Goal: Task Accomplishment & Management: Complete application form

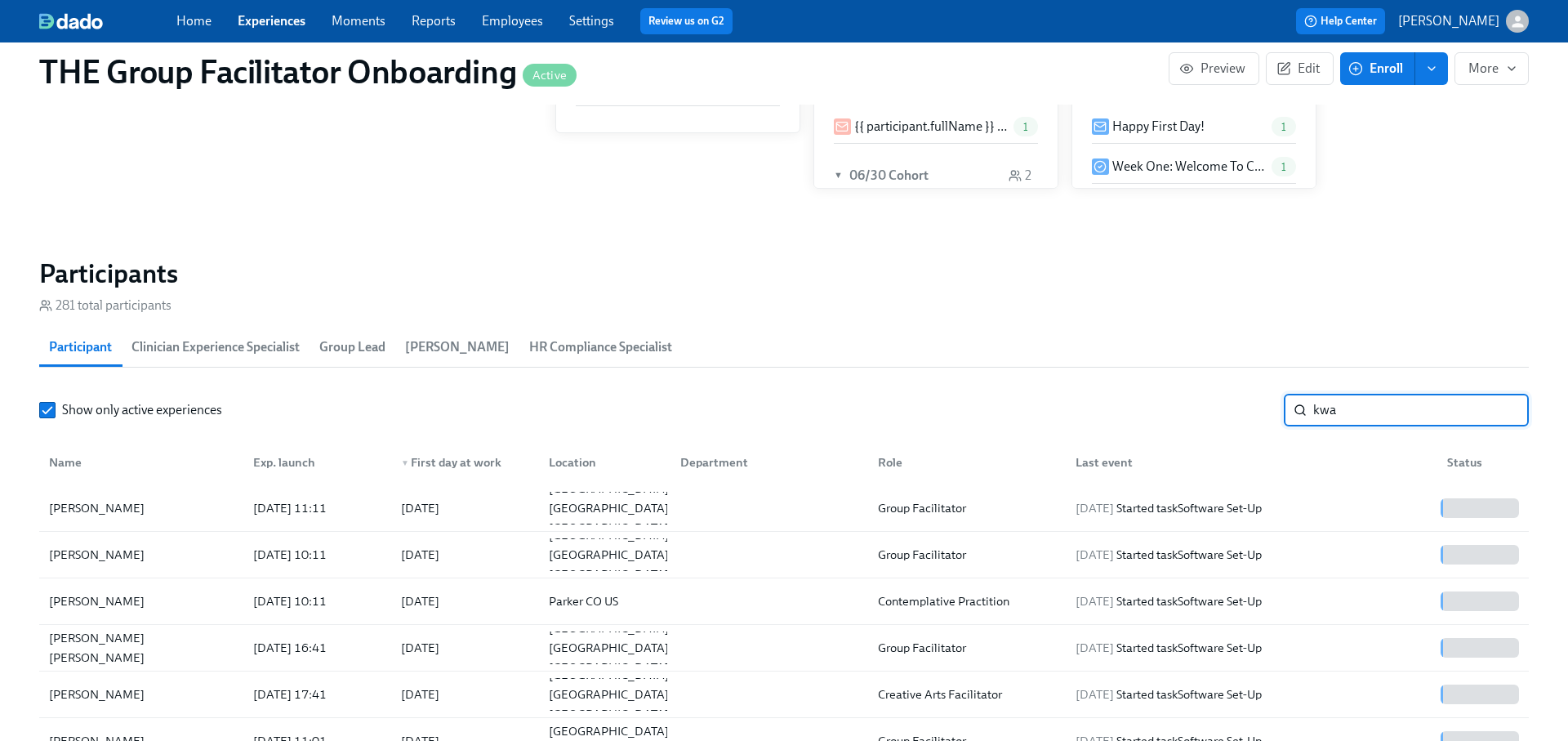
scroll to position [0, 22997]
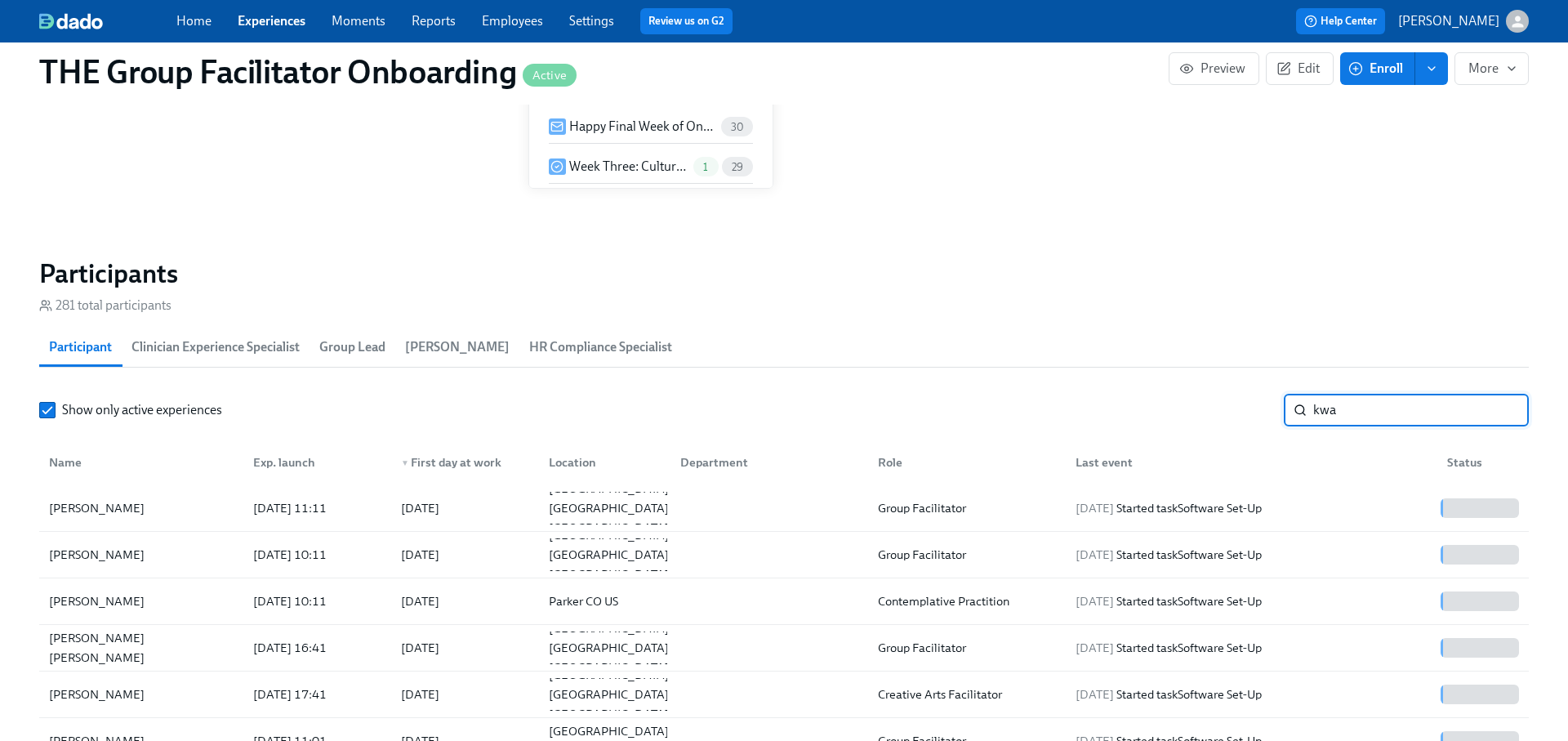
type input "kwam"
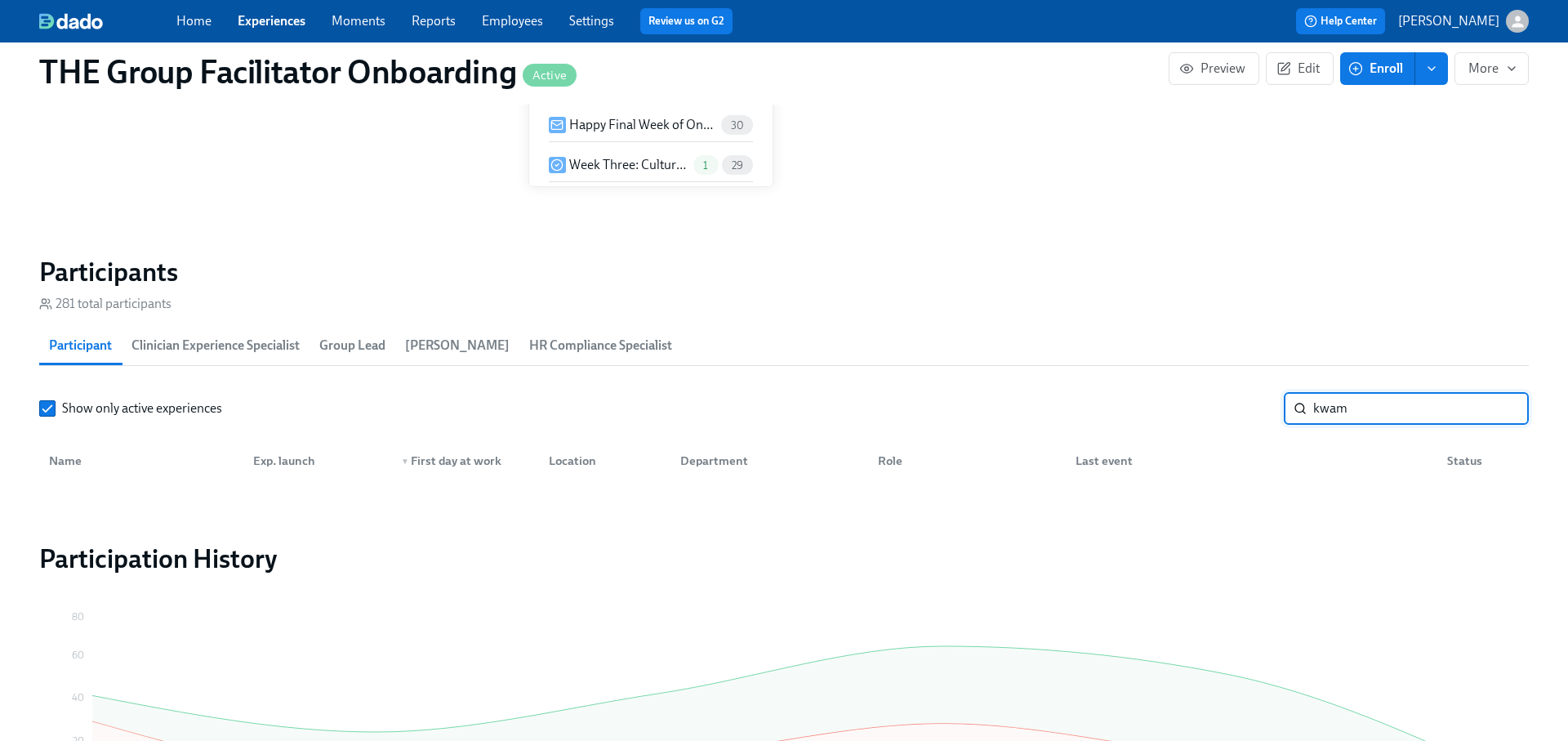
scroll to position [1232, 0]
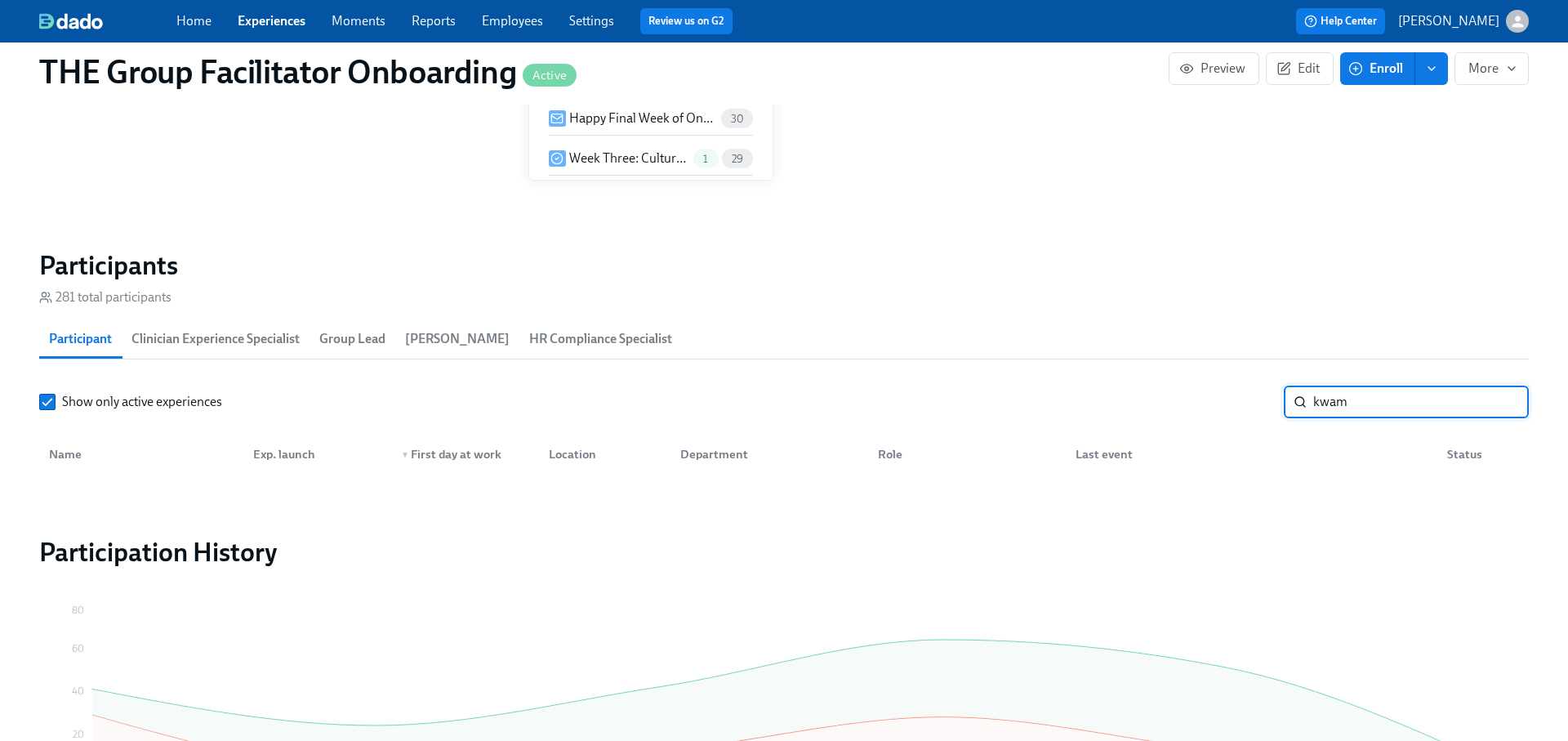
click at [1508, 397] on input "kwam" at bounding box center [1421, 402] width 215 height 32
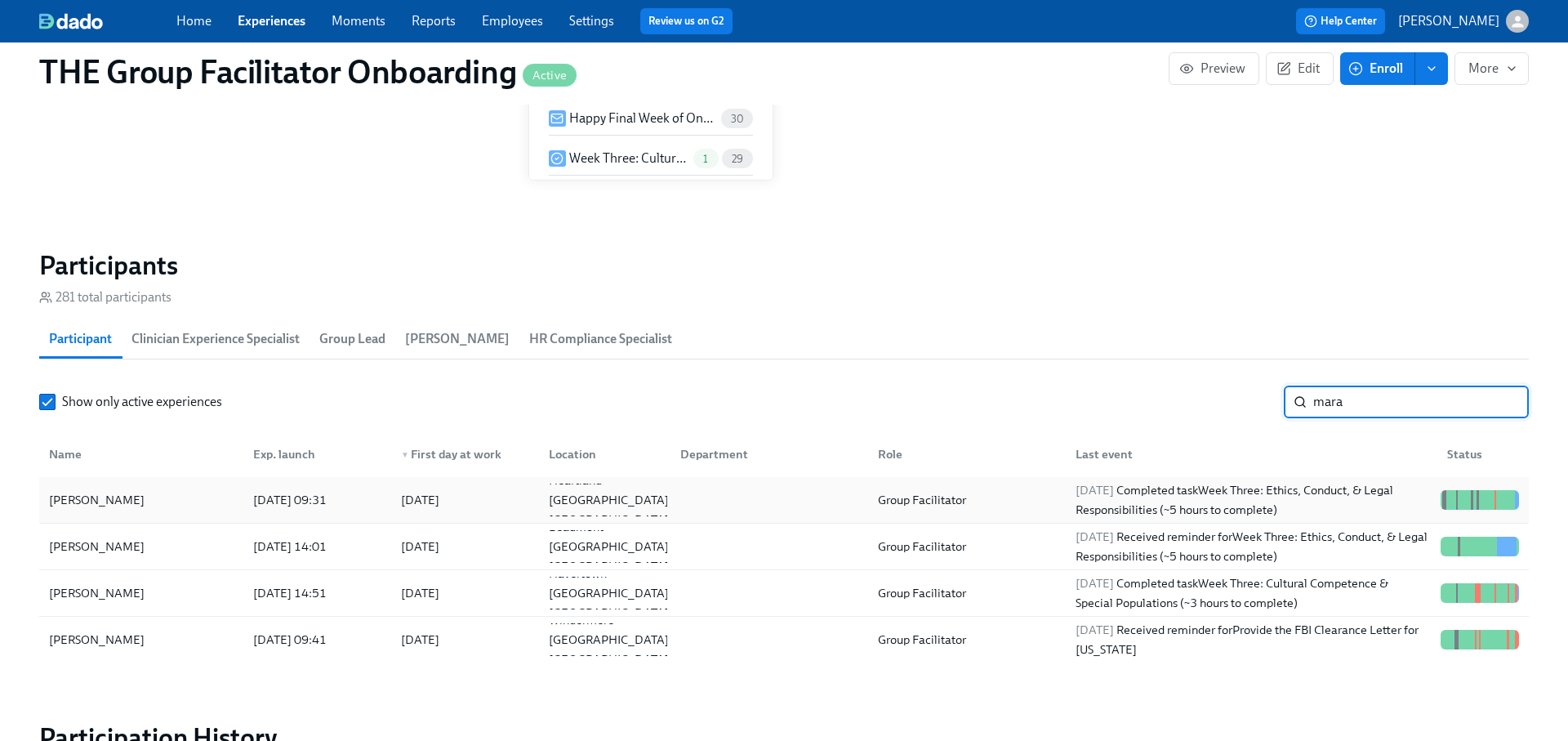
click at [1347, 494] on div "2025/10/04 Completed task Week Three: Ethics, Conduct, & Legal Responsibilities…" at bounding box center [1251, 499] width 365 height 39
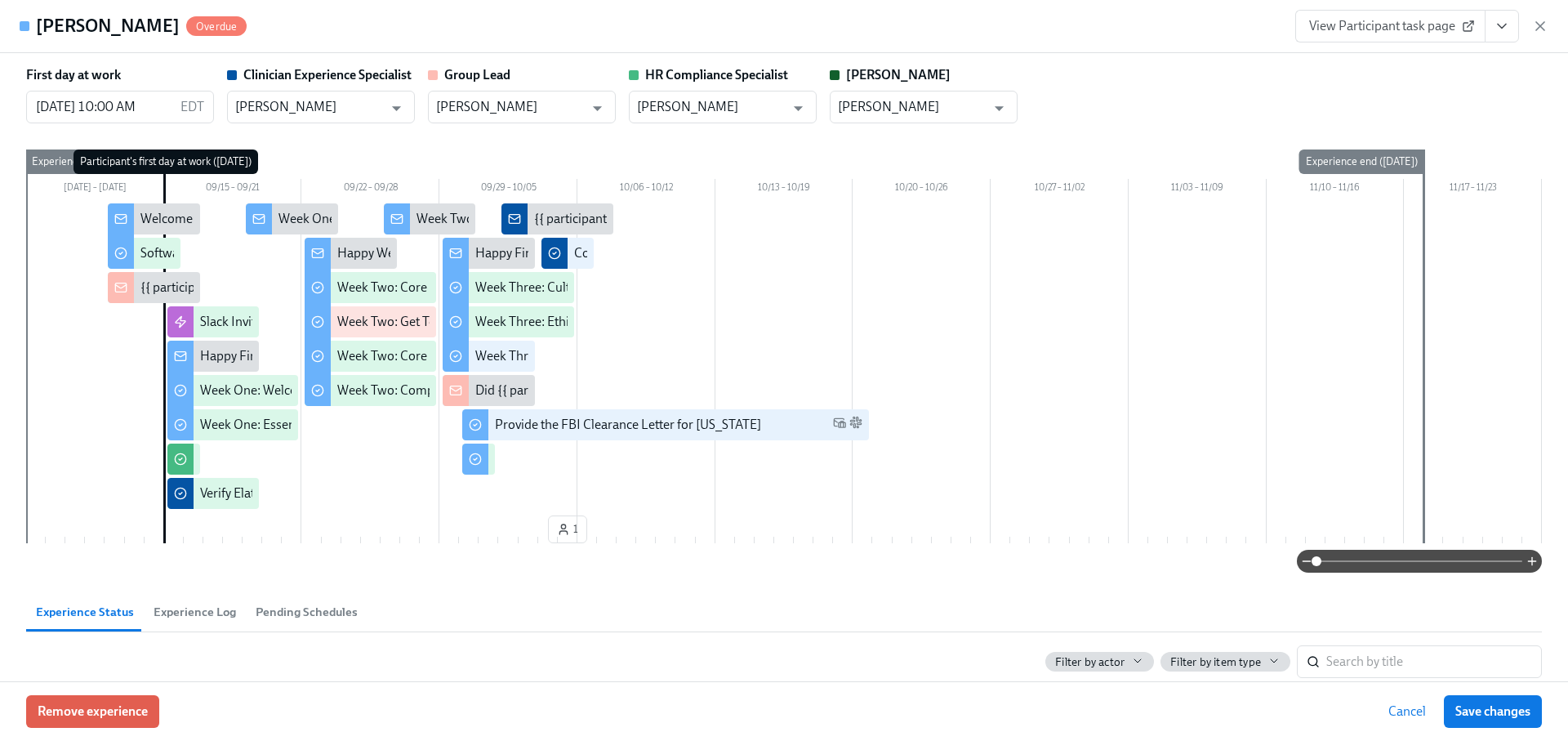
click at [1393, 23] on span "View Participant task page" at bounding box center [1390, 26] width 163 height 16
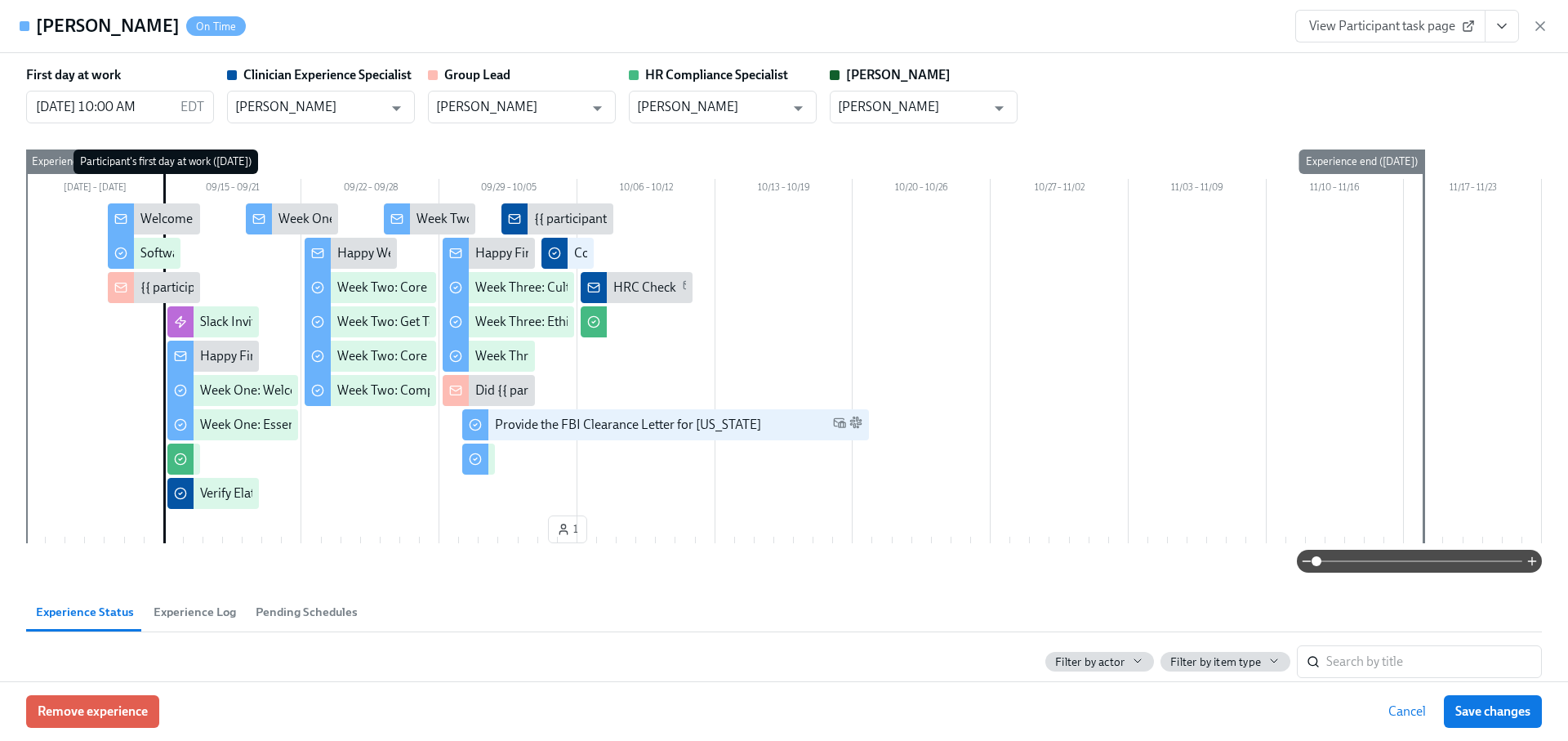
click at [1503, 26] on icon "View task page" at bounding box center [1501, 27] width 9 height 4
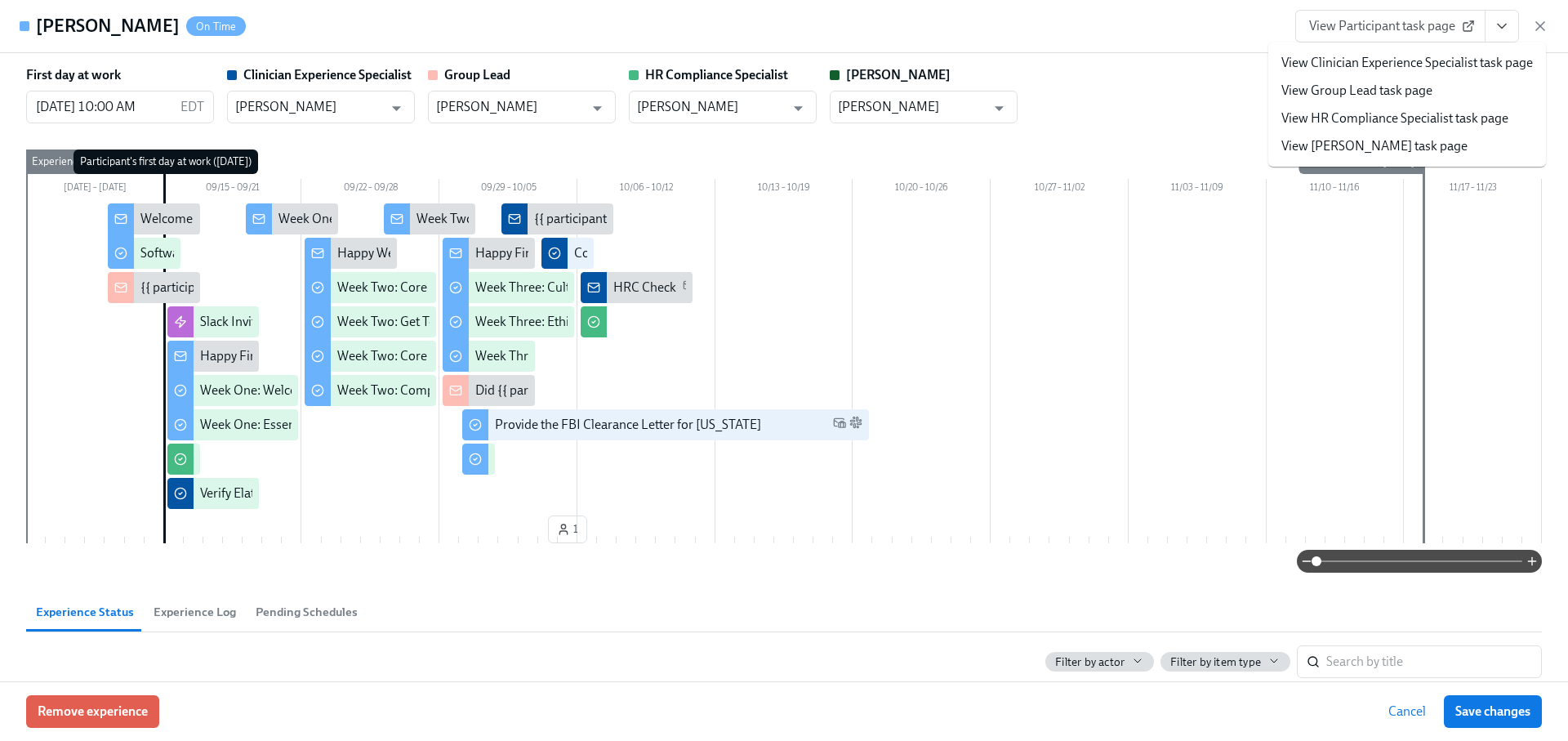
scroll to position [0, 23274]
click at [1369, 116] on link "View HR Compliance Specialist task page" at bounding box center [1395, 118] width 227 height 18
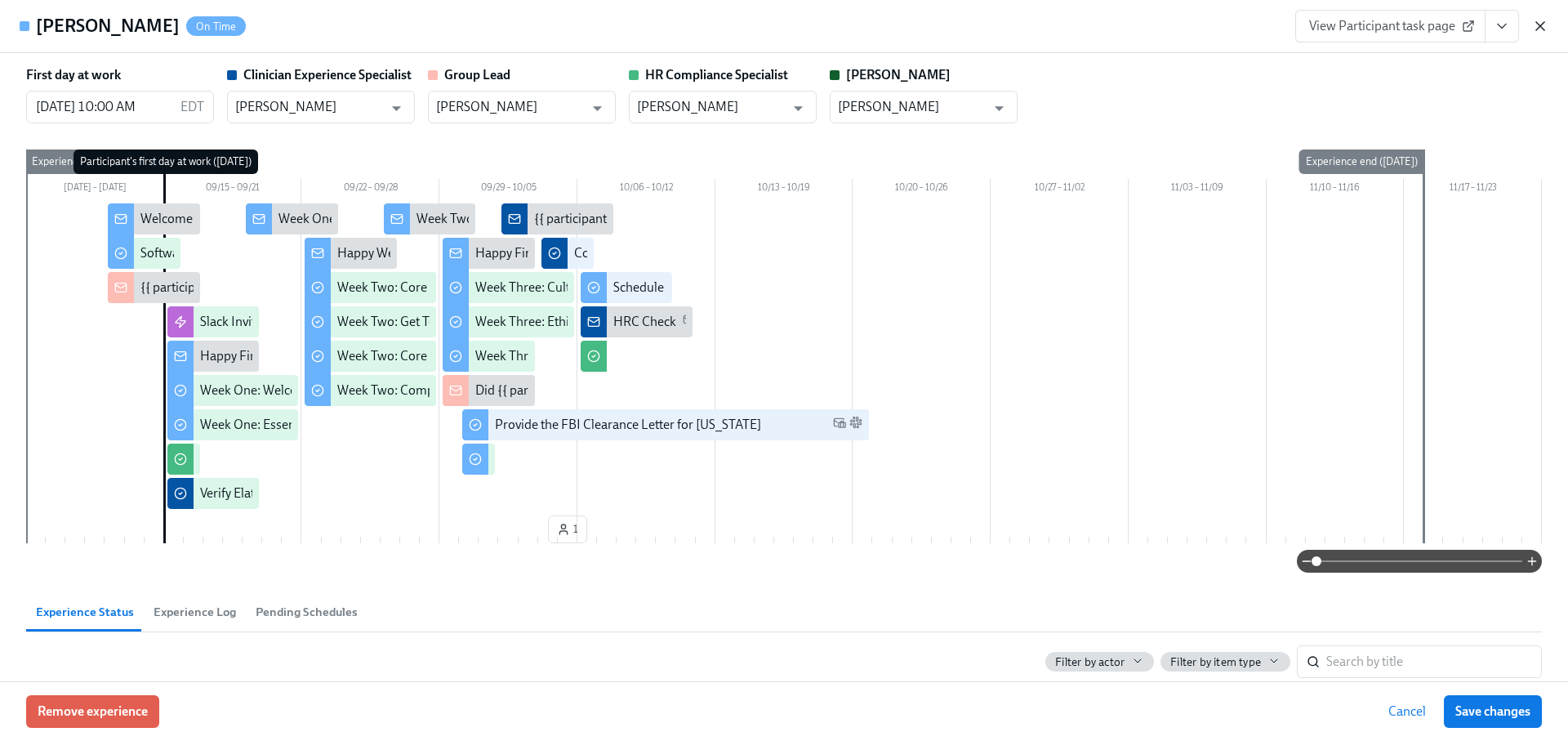
click at [1537, 20] on icon "button" at bounding box center [1539, 26] width 16 height 16
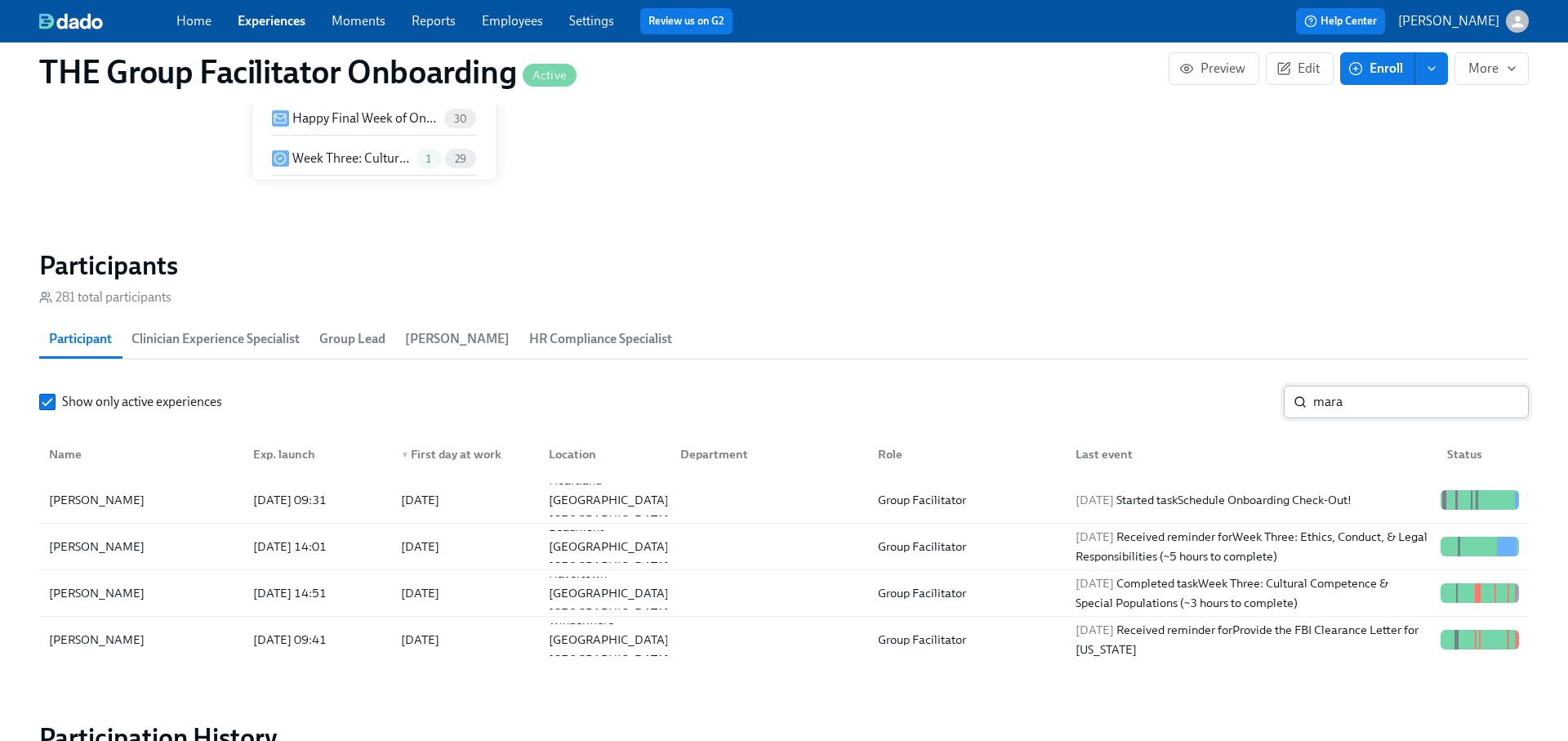
click at [1364, 406] on input "mara" at bounding box center [1421, 402] width 215 height 32
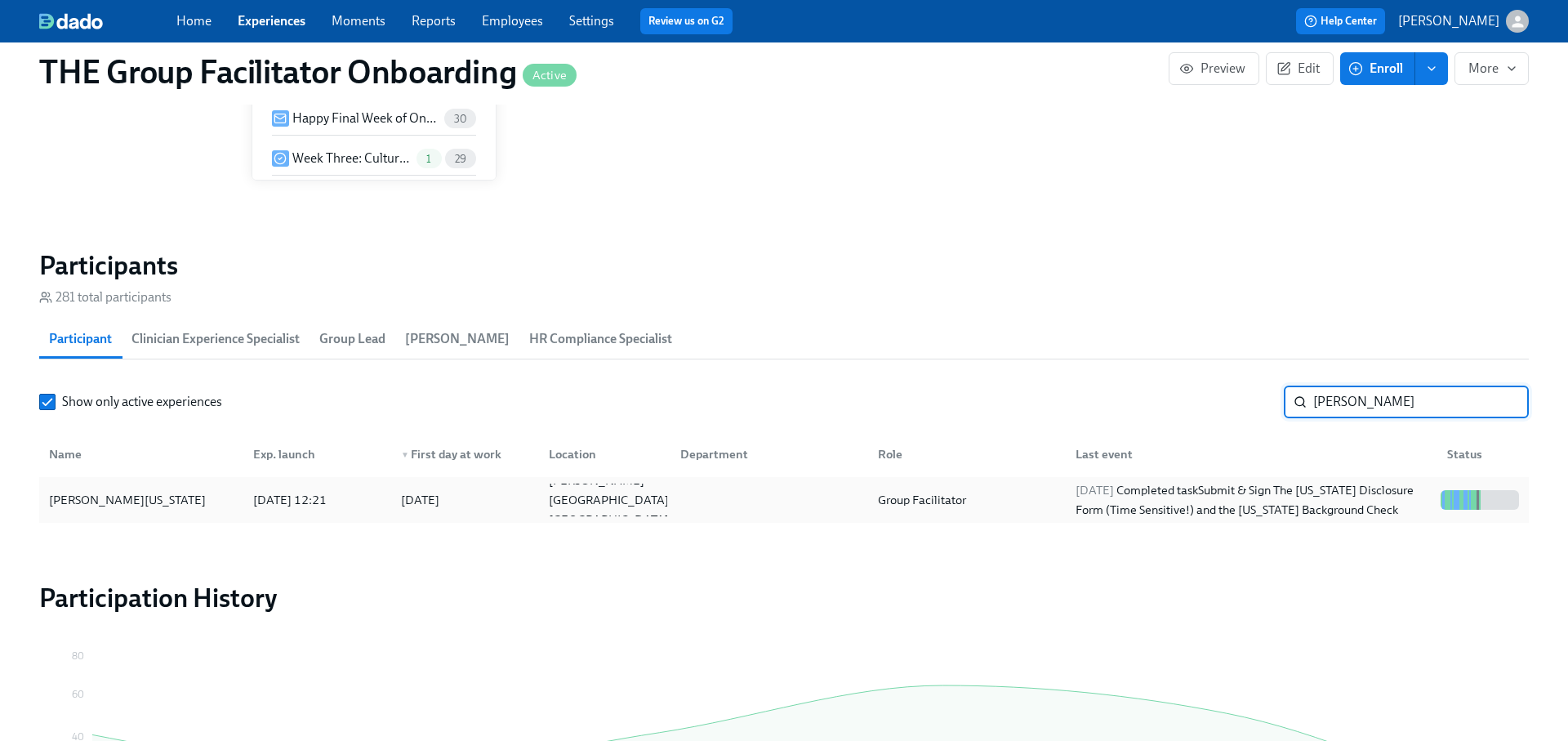
type input "craig w"
click at [1351, 496] on div "2025/10/05 Completed task Submit & Sign The Utah Disclosure Form (Time Sensitiv…" at bounding box center [1251, 499] width 365 height 39
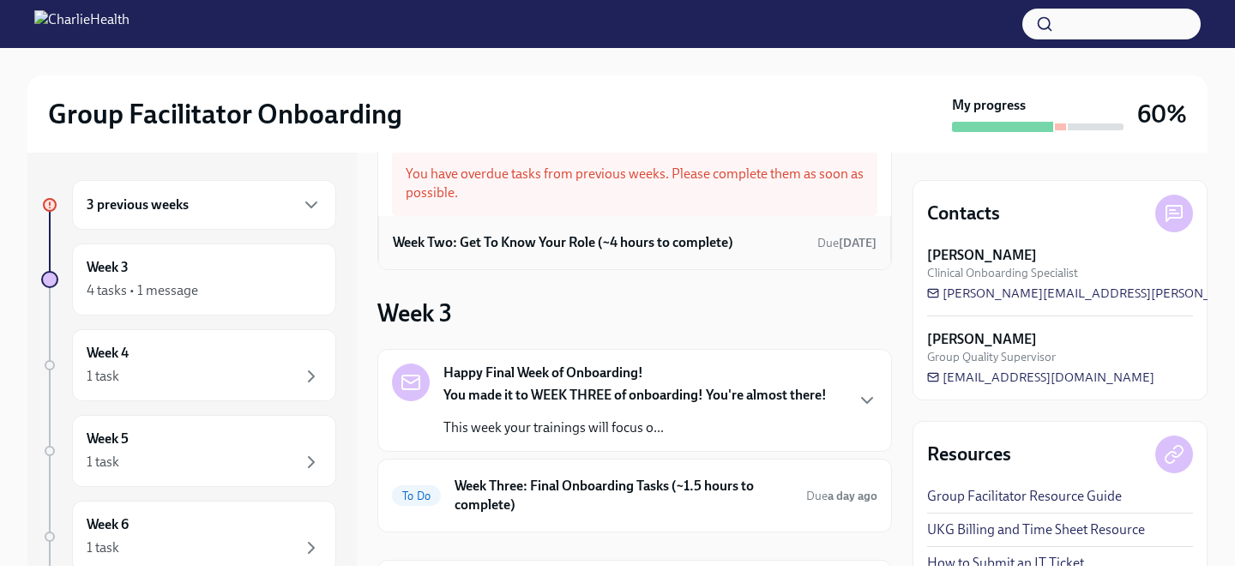
scroll to position [44, 0]
click at [678, 230] on div "Week Two: Get To Know Your Role (~4 hours to complete) Due 6 days ago" at bounding box center [635, 243] width 484 height 26
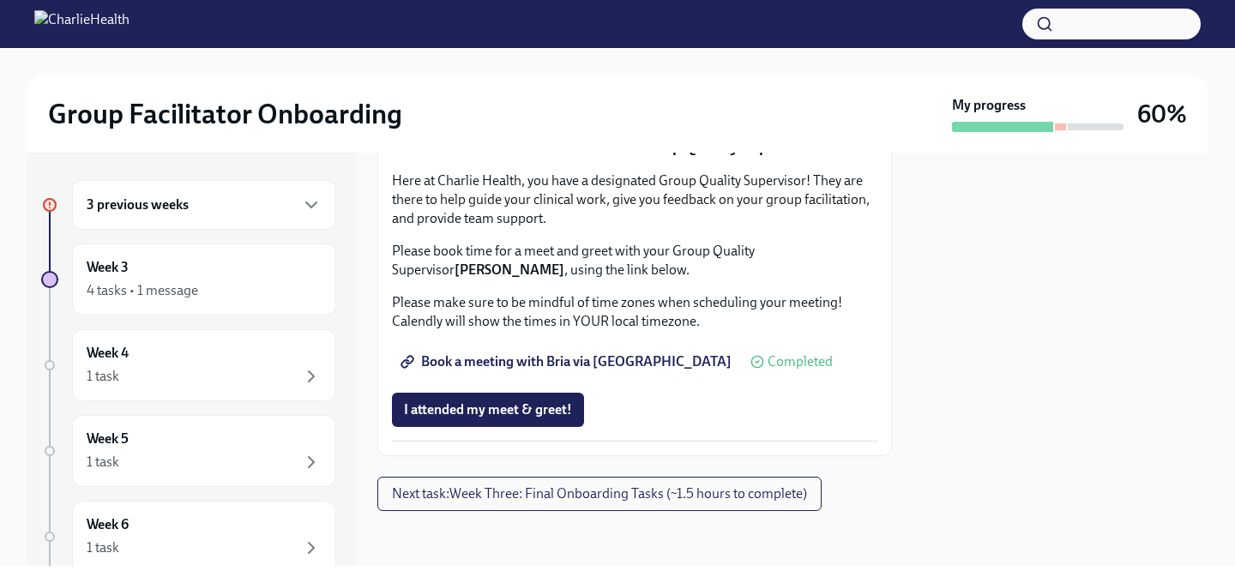
scroll to position [1785, 0]
click at [509, 412] on span "I attended my meet & greet!" at bounding box center [488, 409] width 168 height 17
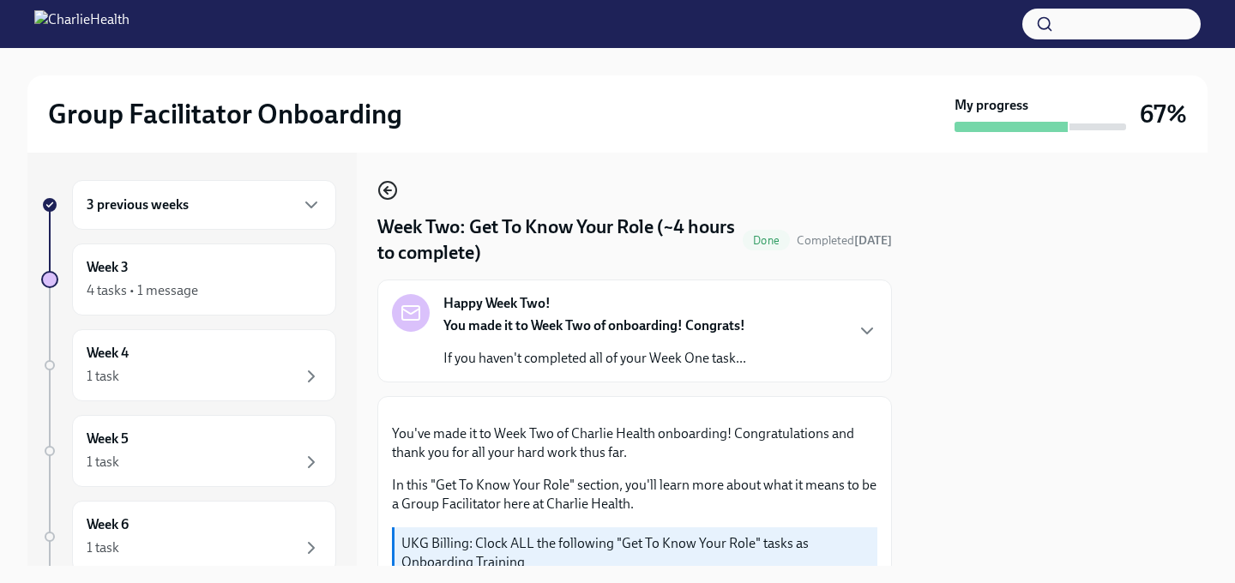
click at [388, 183] on circle "button" at bounding box center [387, 190] width 17 height 17
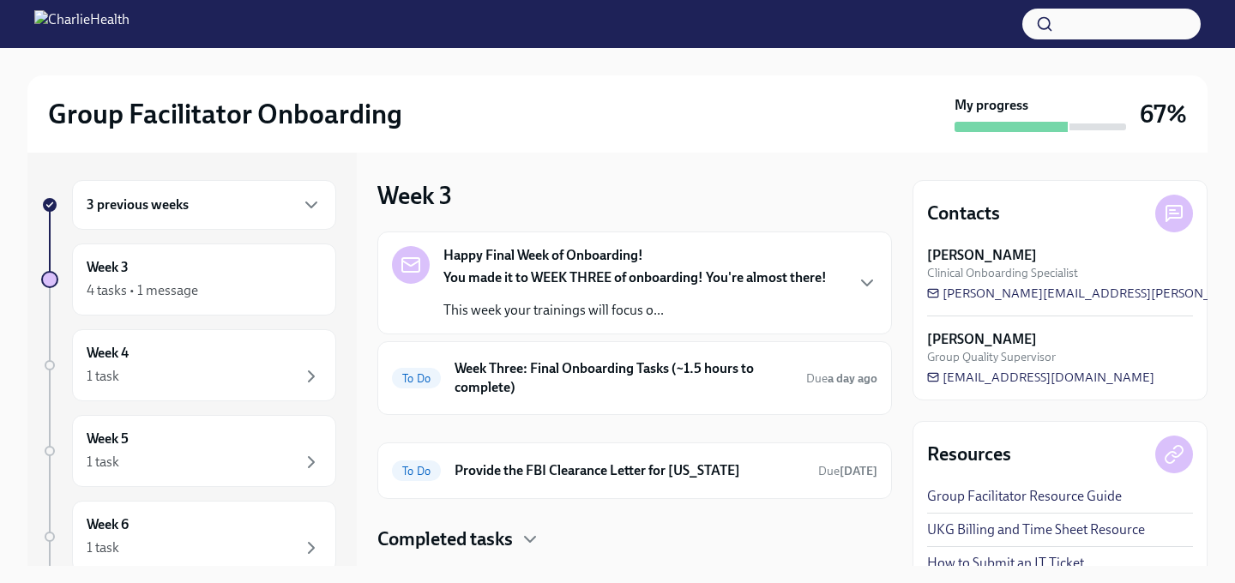
scroll to position [41, 0]
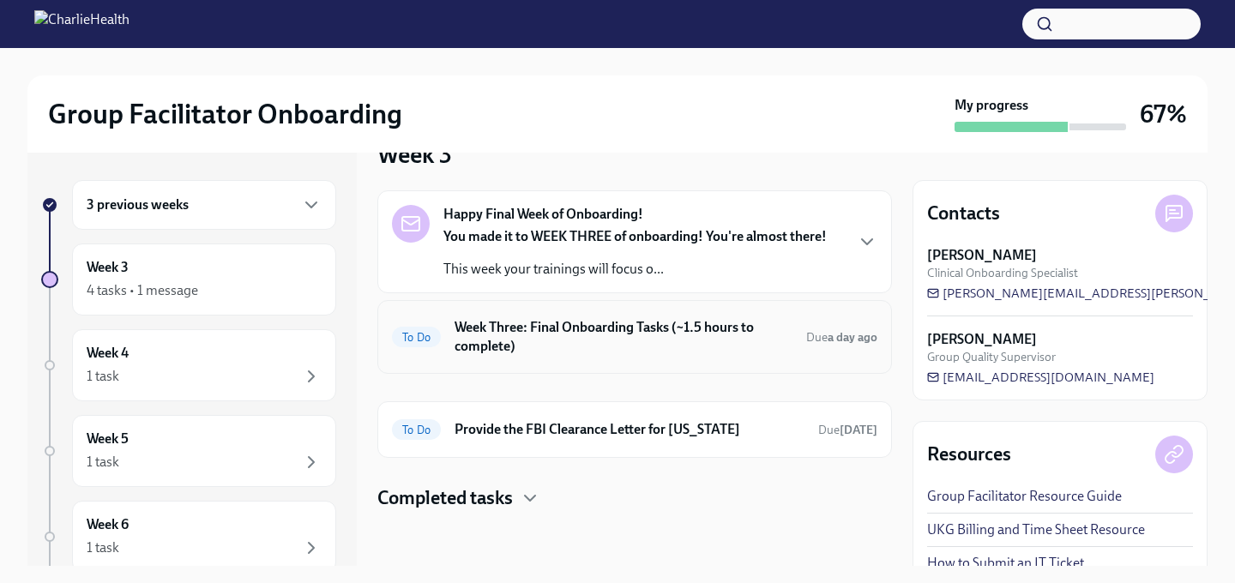
click at [582, 324] on h6 "Week Three: Final Onboarding Tasks (~1.5 hours to complete)" at bounding box center [623, 337] width 338 height 38
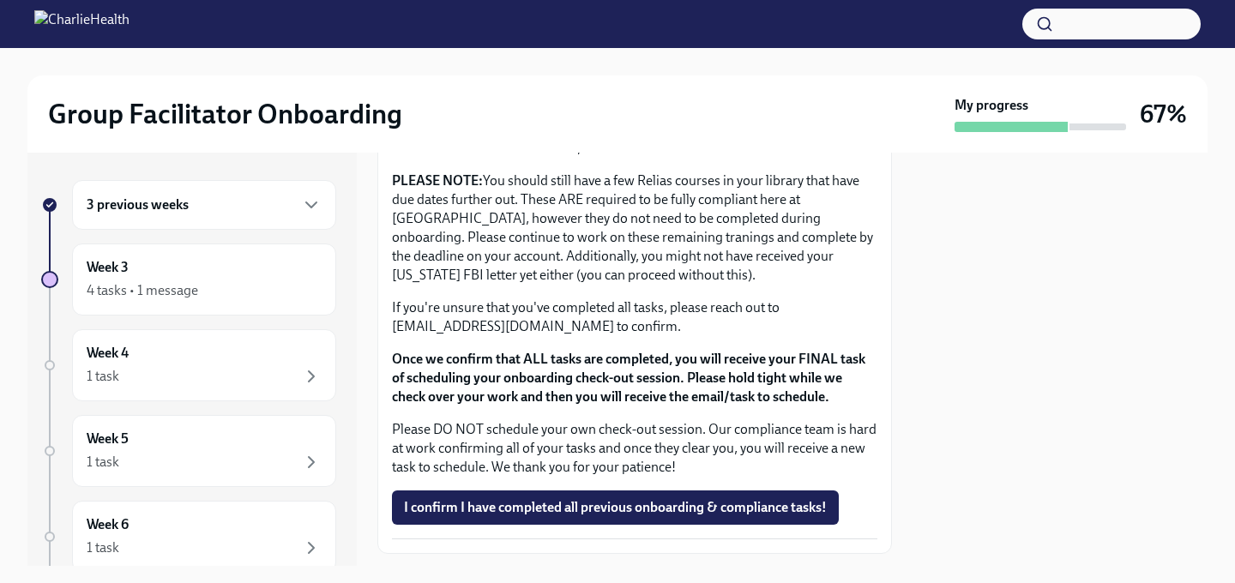
scroll to position [1577, 0]
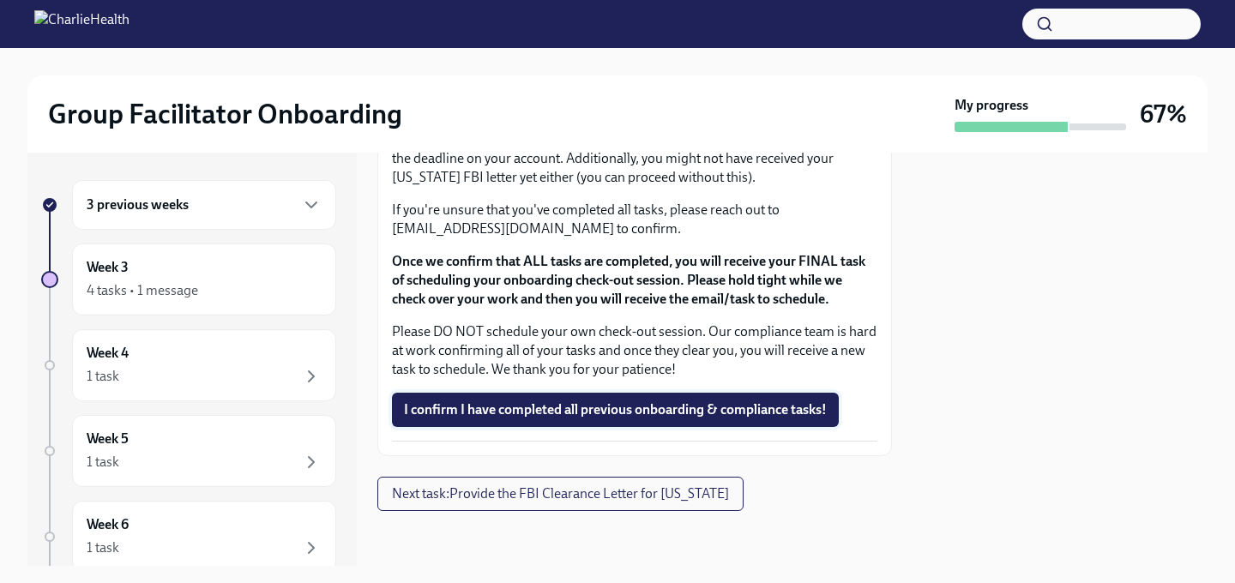
click at [545, 416] on span "I confirm I have completed all previous onboarding & compliance tasks!" at bounding box center [615, 409] width 423 height 17
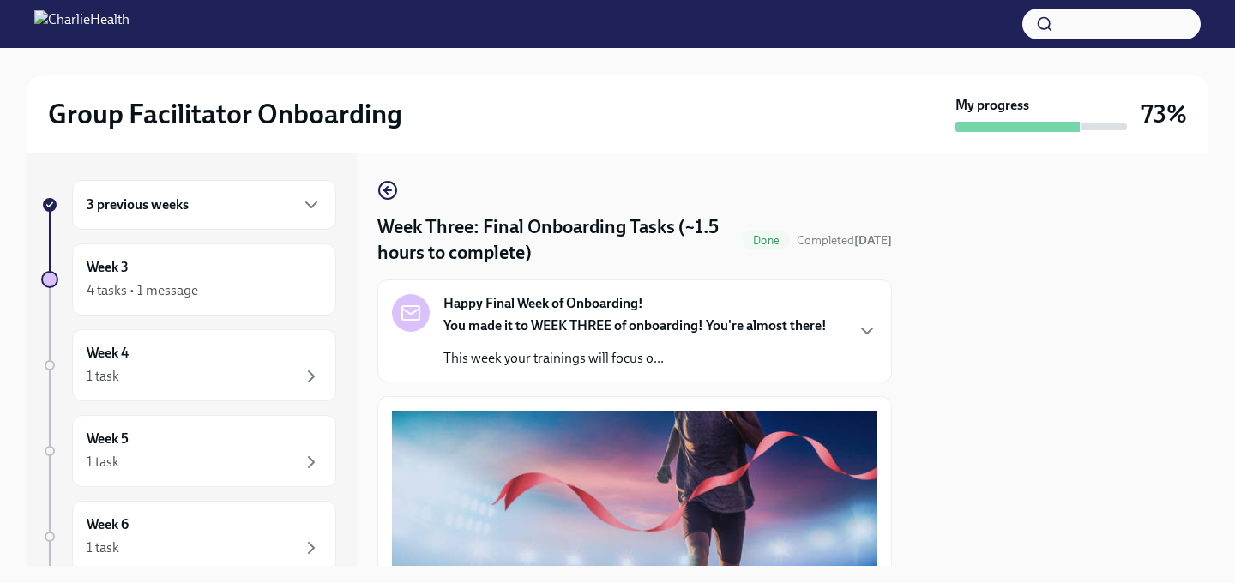
click at [373, 186] on div "3 previous weeks Week 3 4 tasks • 1 message Week 4 1 task Week 5 1 task Week 6 …" at bounding box center [617, 359] width 1180 height 413
click at [395, 187] on circle "button" at bounding box center [387, 190] width 17 height 17
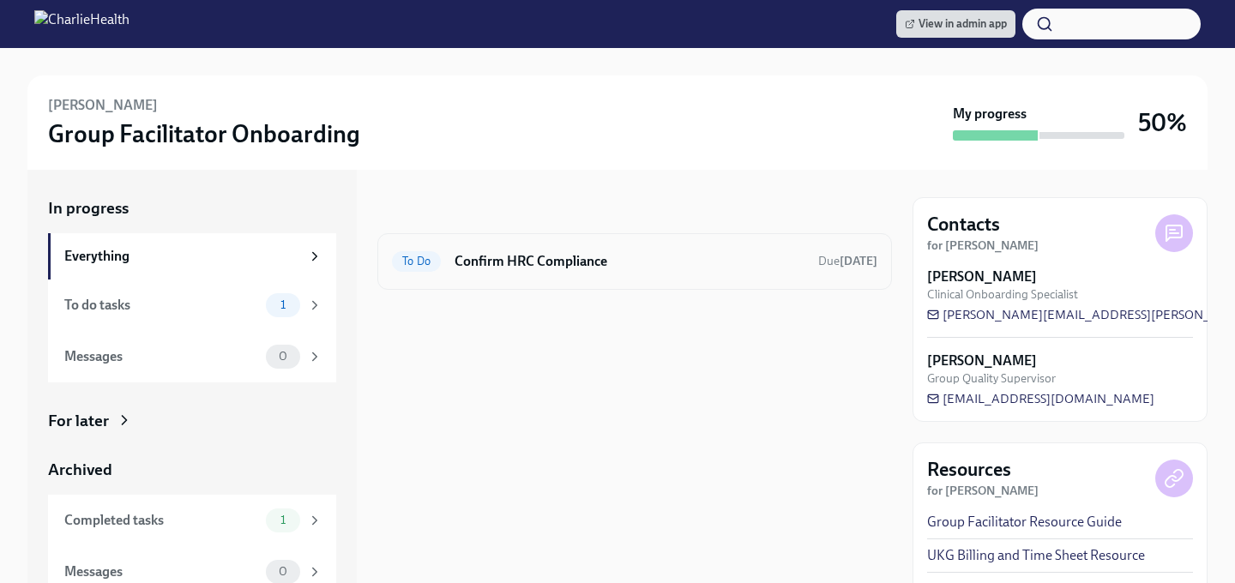
click at [721, 261] on h6 "Confirm HRC Compliance" at bounding box center [629, 261] width 350 height 19
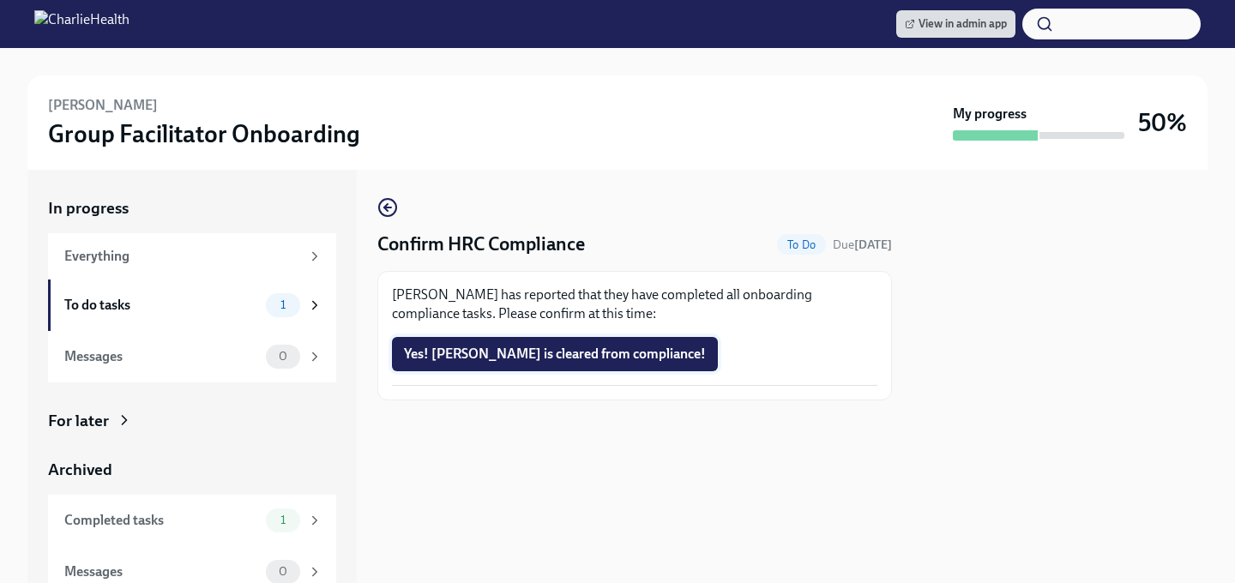
click at [420, 358] on span "Yes! Mara is cleared from compliance!" at bounding box center [555, 354] width 302 height 17
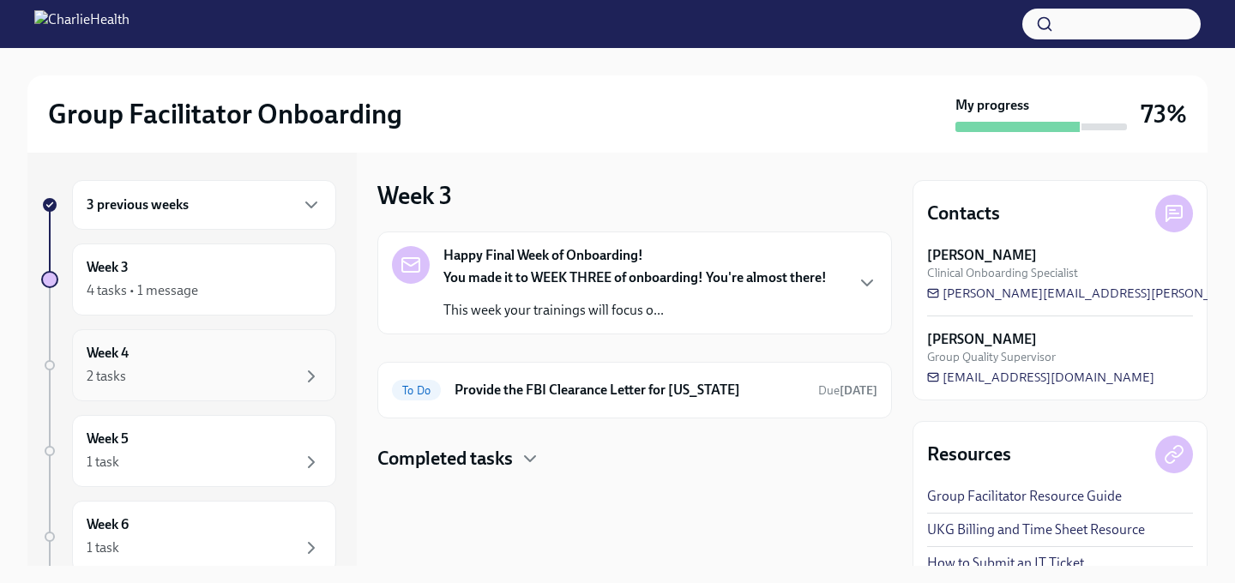
click at [242, 364] on div "Week 4 2 tasks" at bounding box center [204, 365] width 235 height 43
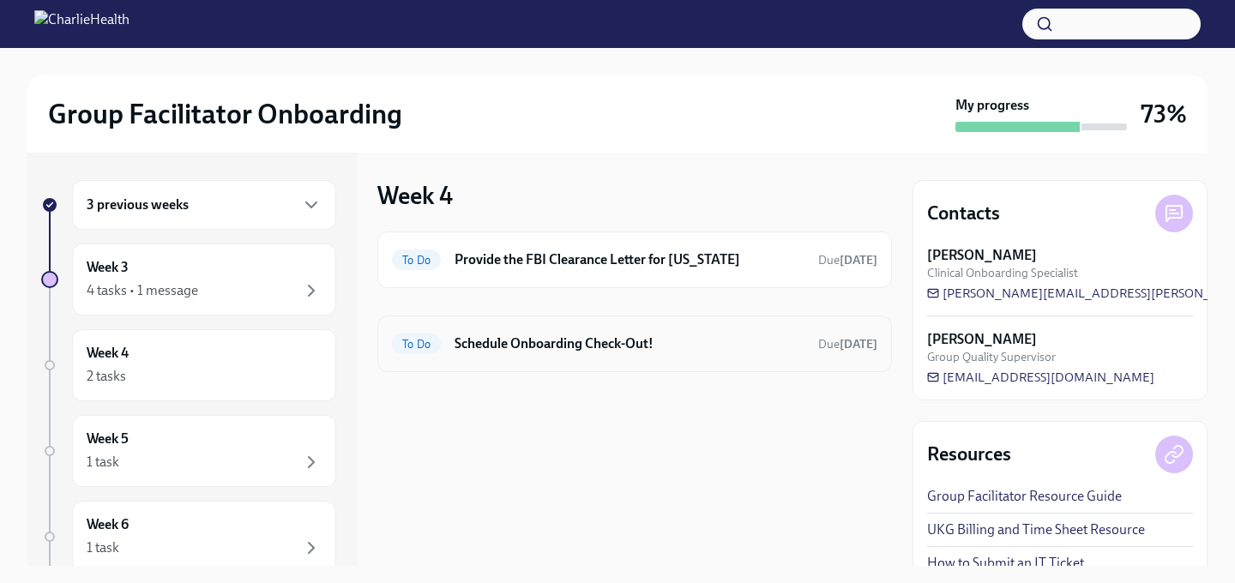
click at [533, 346] on h6 "Schedule Onboarding Check-Out!" at bounding box center [629, 343] width 350 height 19
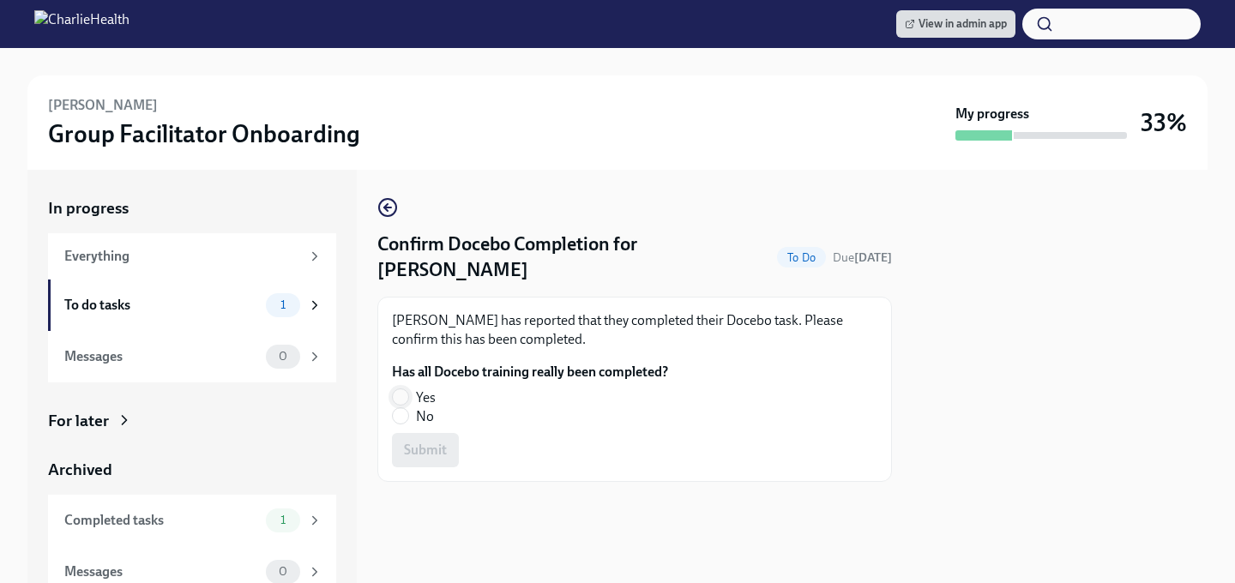
click at [397, 402] on input "Yes" at bounding box center [400, 396] width 15 height 15
radio input "true"
click at [418, 454] on span "Submit" at bounding box center [425, 450] width 43 height 17
click at [403, 389] on input "Yes" at bounding box center [400, 396] width 15 height 15
radio input "true"
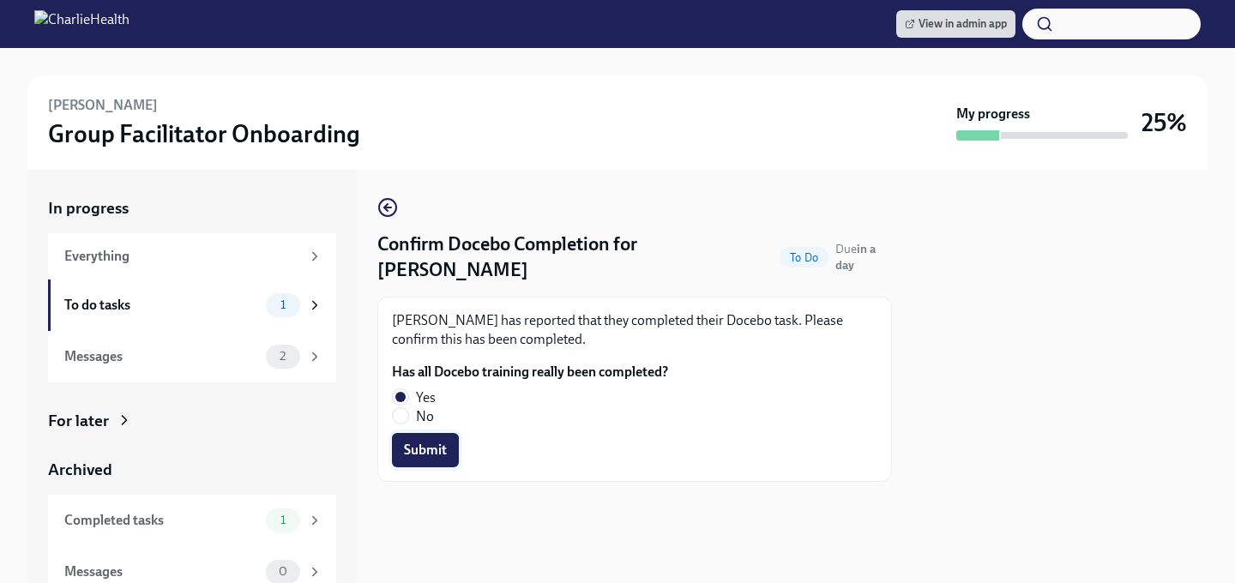
click at [415, 436] on button "Submit" at bounding box center [425, 450] width 67 height 34
click at [402, 388] on span at bounding box center [400, 396] width 17 height 17
click at [402, 389] on input "Yes" at bounding box center [400, 396] width 15 height 15
radio input "true"
click at [420, 460] on button "Submit" at bounding box center [425, 450] width 67 height 34
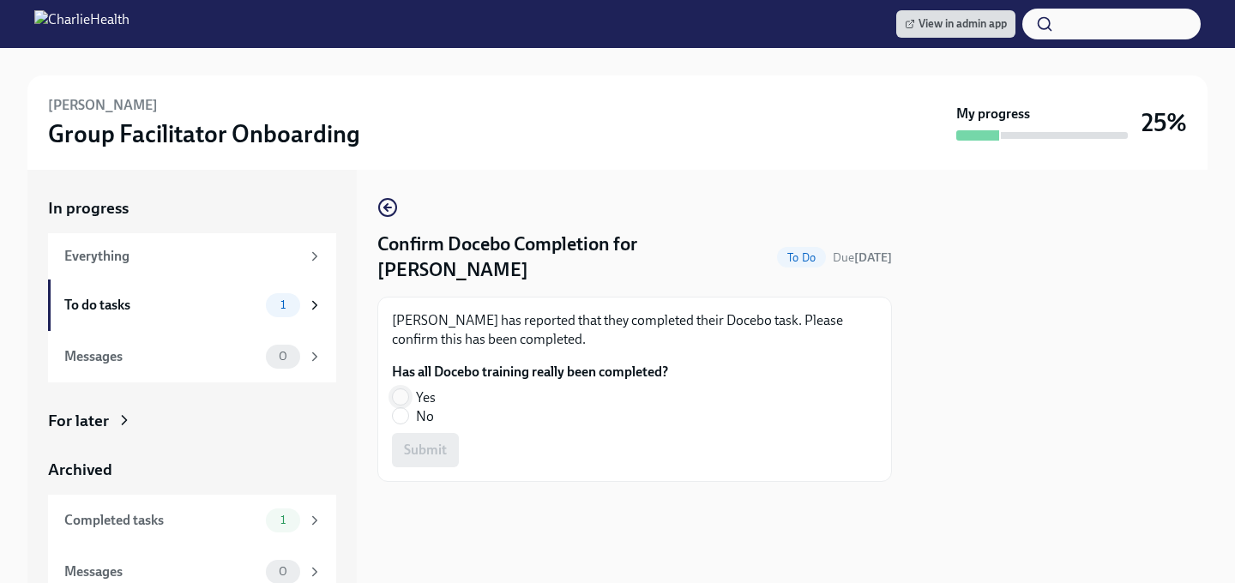
click at [402, 400] on input "Yes" at bounding box center [400, 396] width 15 height 15
radio input "true"
click at [415, 445] on span "Submit" at bounding box center [425, 450] width 43 height 17
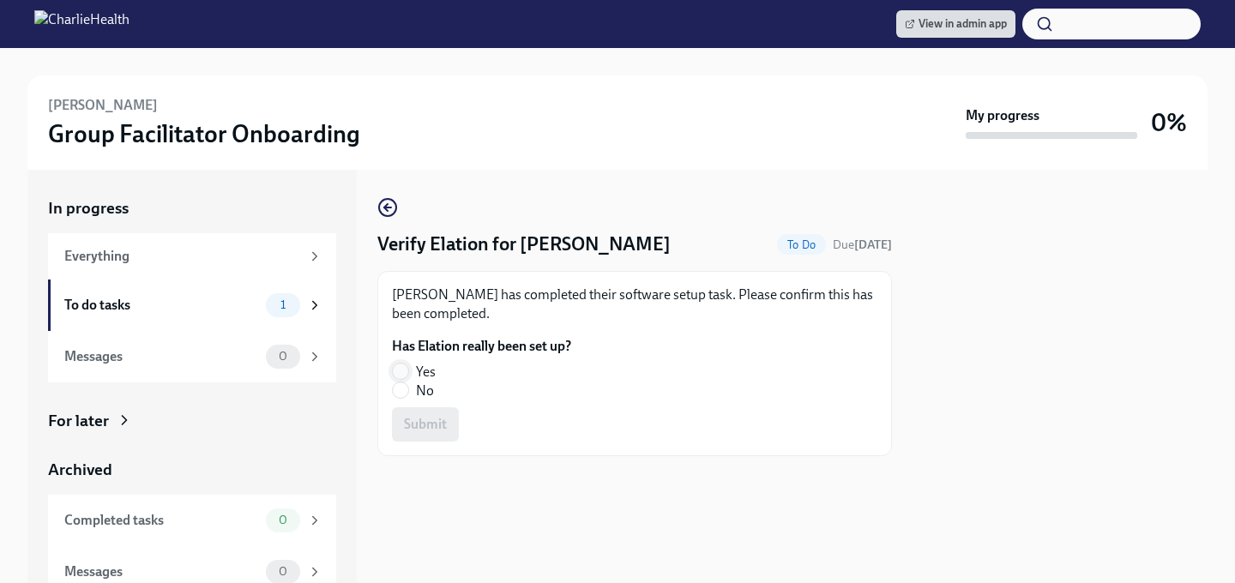
click at [405, 376] on input "Yes" at bounding box center [400, 371] width 15 height 15
radio input "true"
click at [406, 431] on span "Submit" at bounding box center [425, 424] width 43 height 17
